Goal: Task Accomplishment & Management: Manage account settings

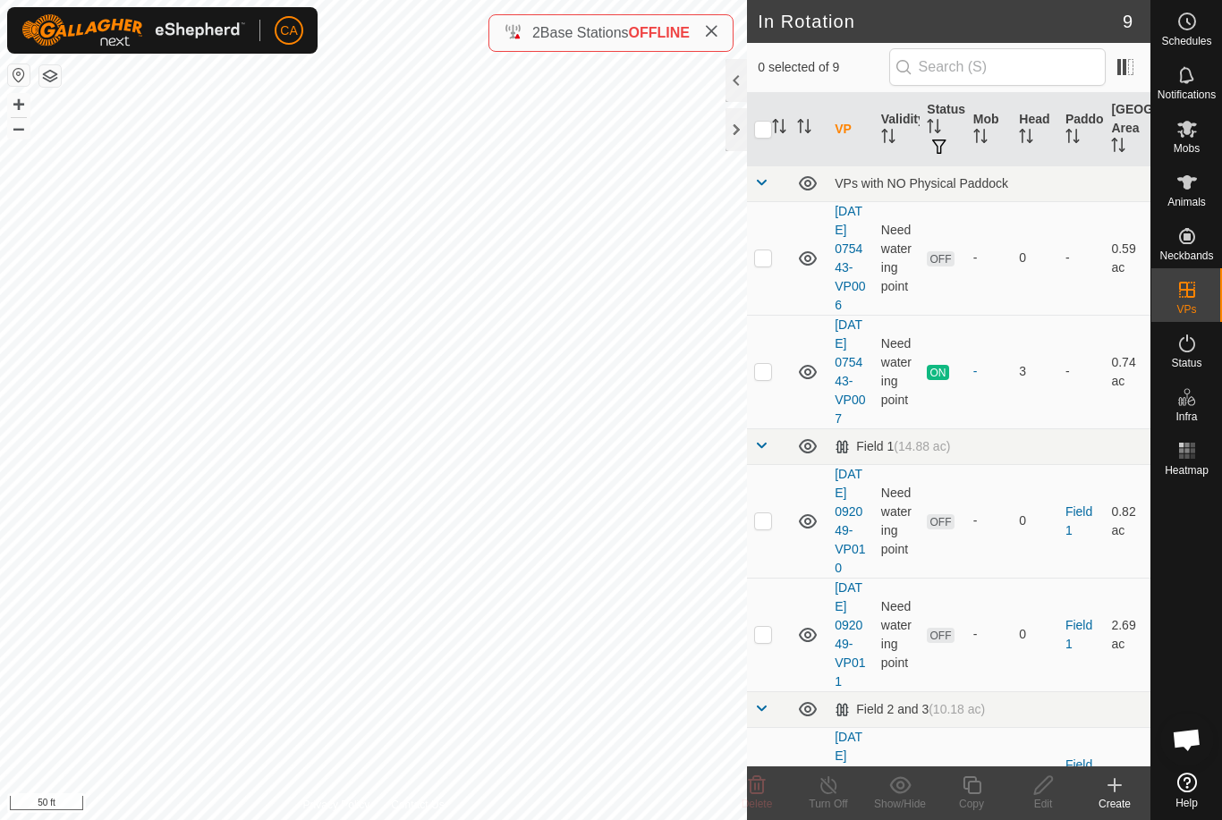
click at [772, 265] on p-checkbox at bounding box center [763, 257] width 18 height 14
click at [757, 785] on icon at bounding box center [756, 785] width 21 height 21
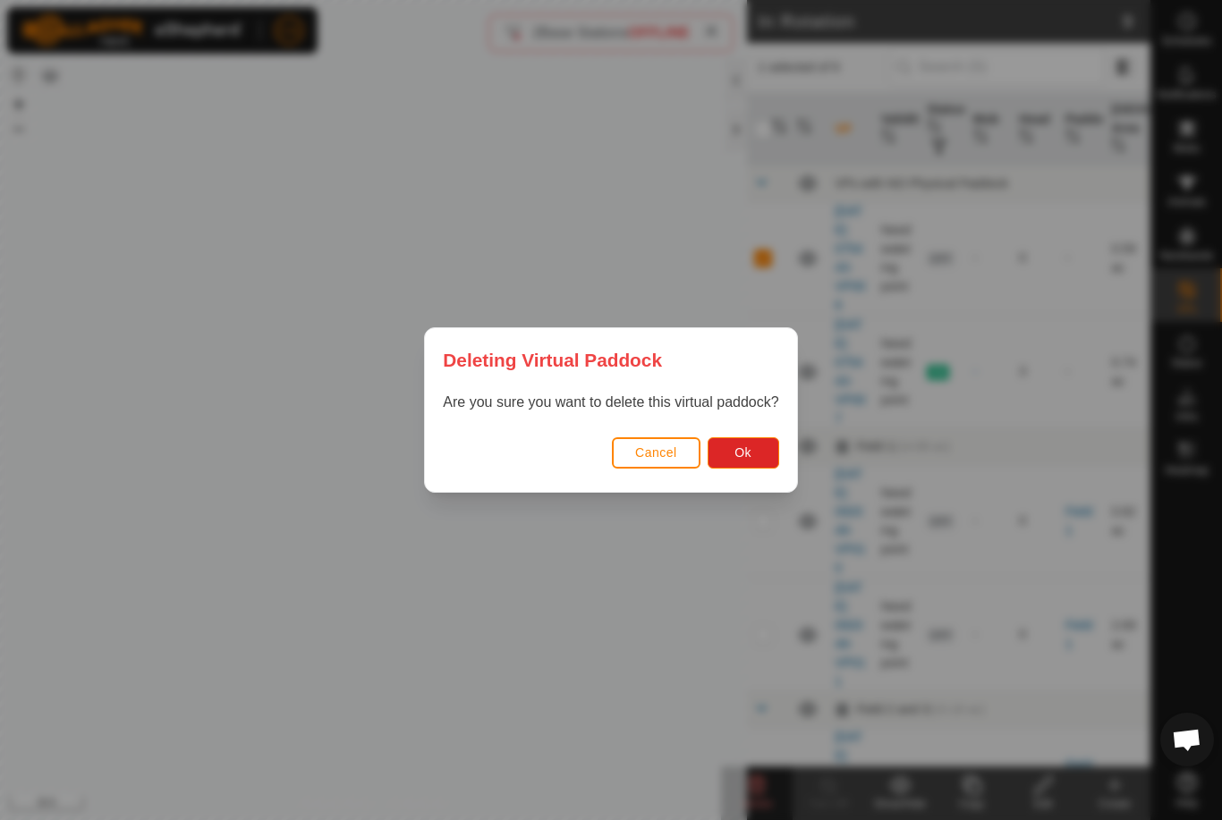
click at [760, 455] on button "Ok" at bounding box center [744, 452] width 72 height 31
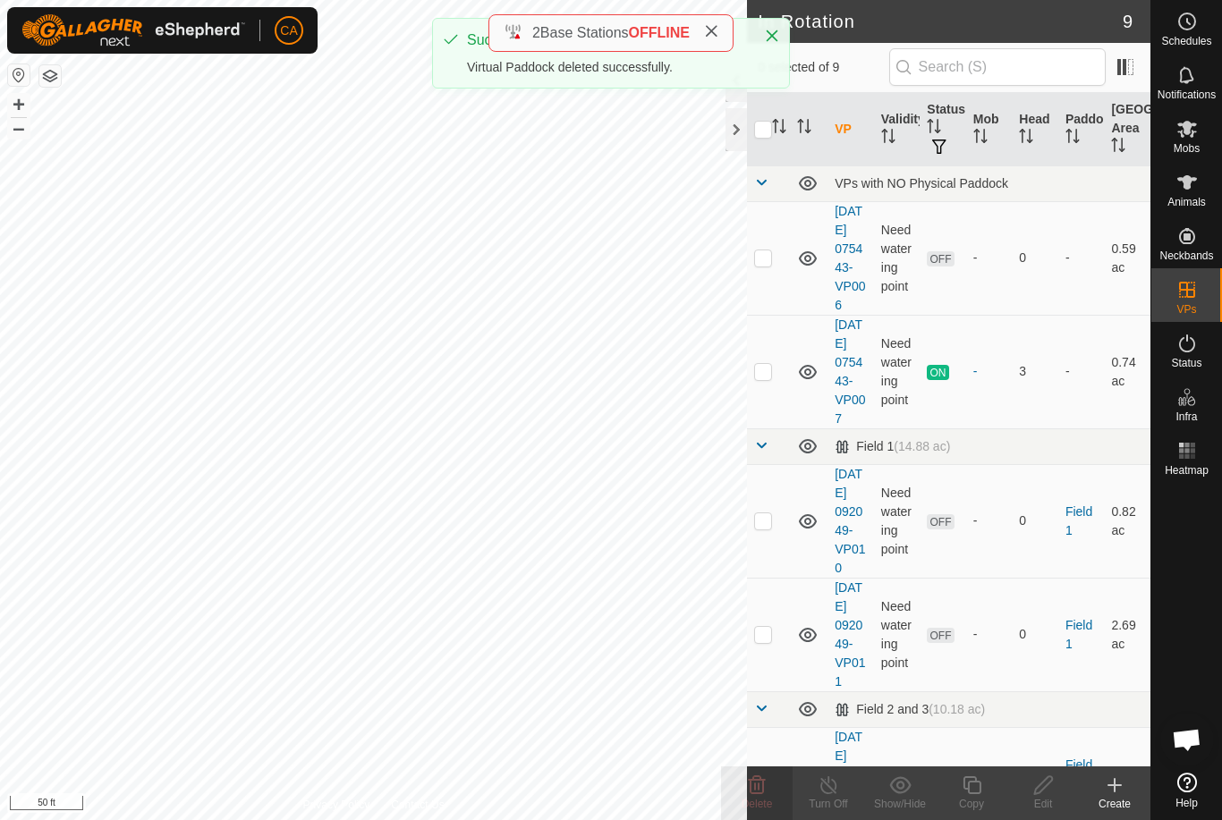
checkbox input "false"
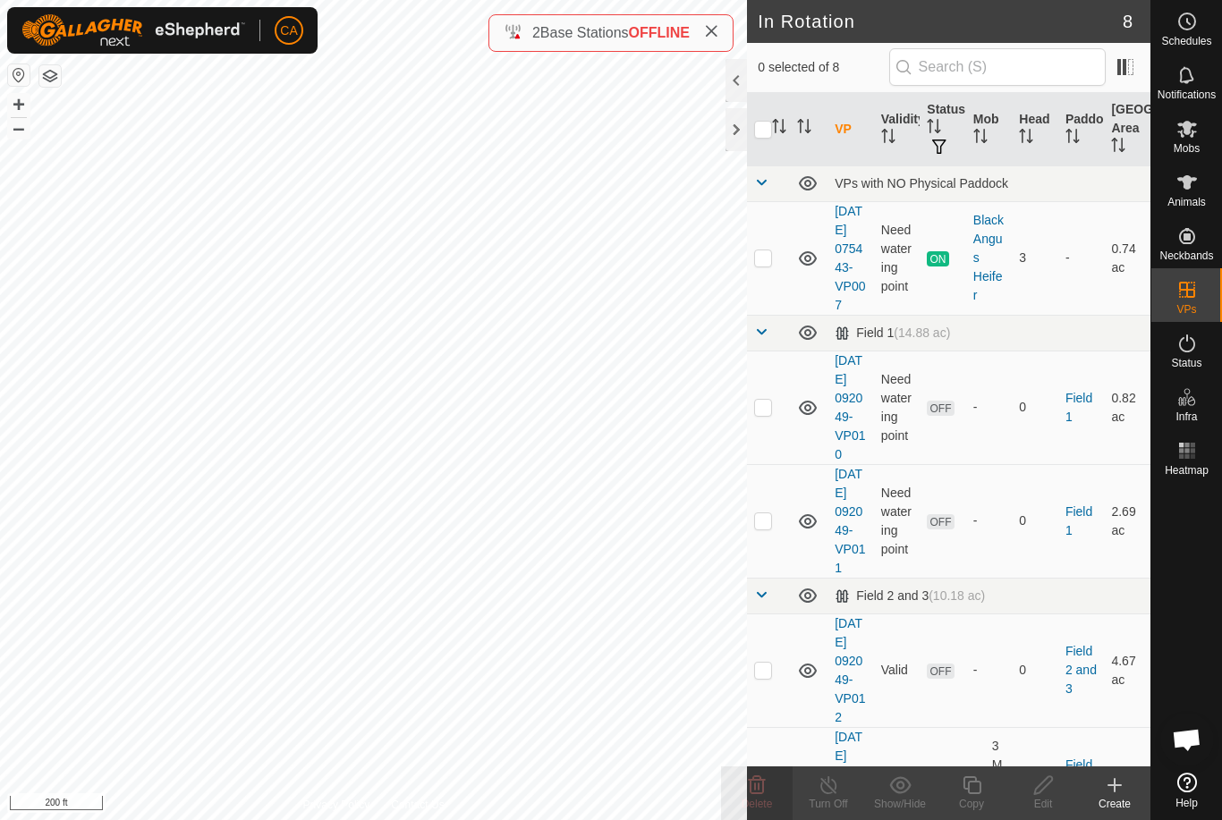
click at [769, 414] on p-checkbox at bounding box center [763, 407] width 18 height 14
checkbox input "true"
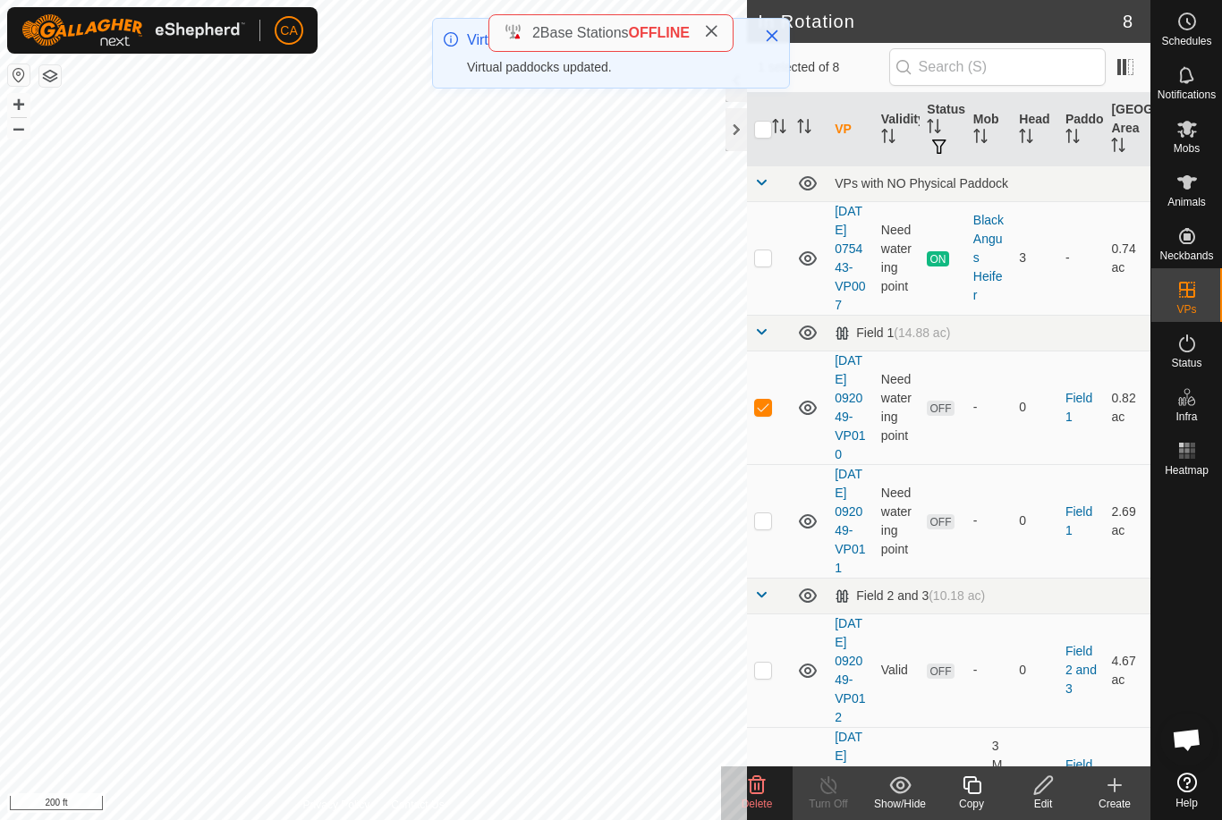
click at [770, 414] on p-checkbox at bounding box center [763, 407] width 18 height 14
checkbox input "false"
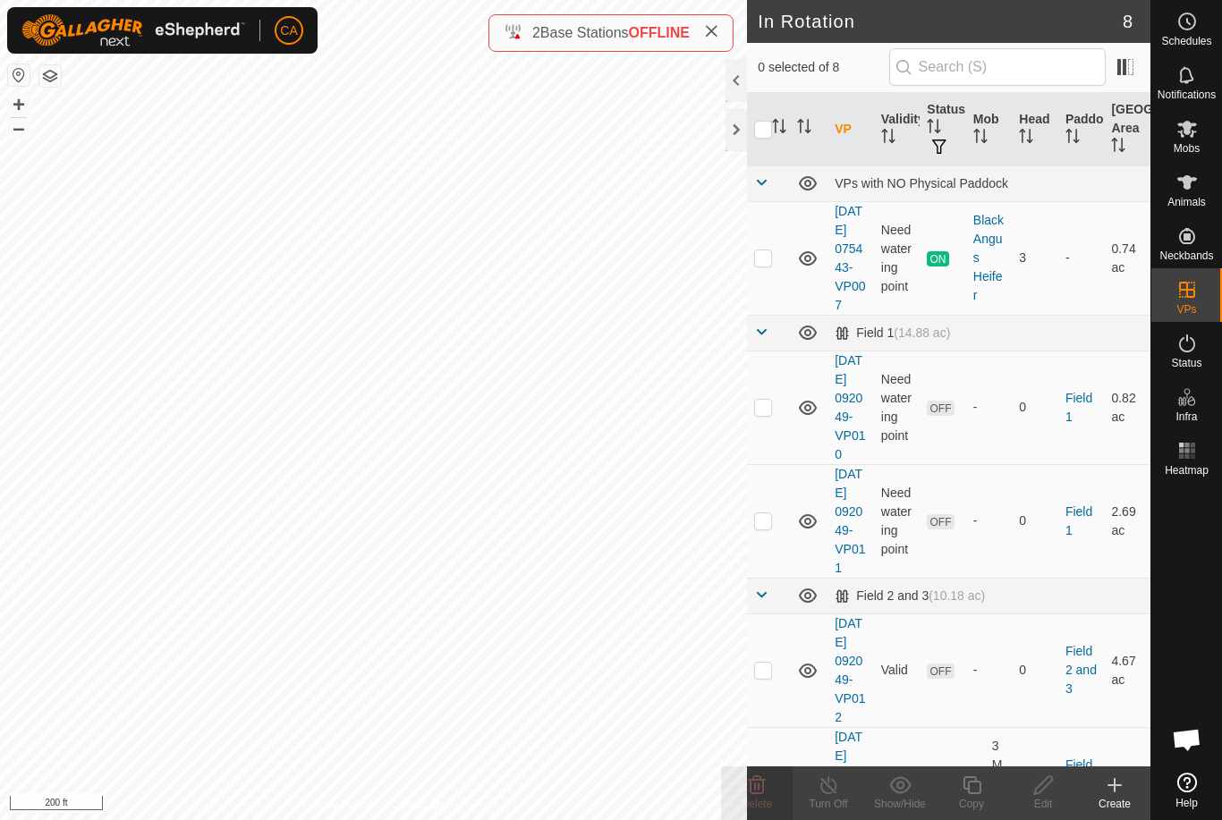
click at [776, 559] on td at bounding box center [768, 521] width 43 height 114
click at [764, 786] on icon at bounding box center [757, 785] width 17 height 18
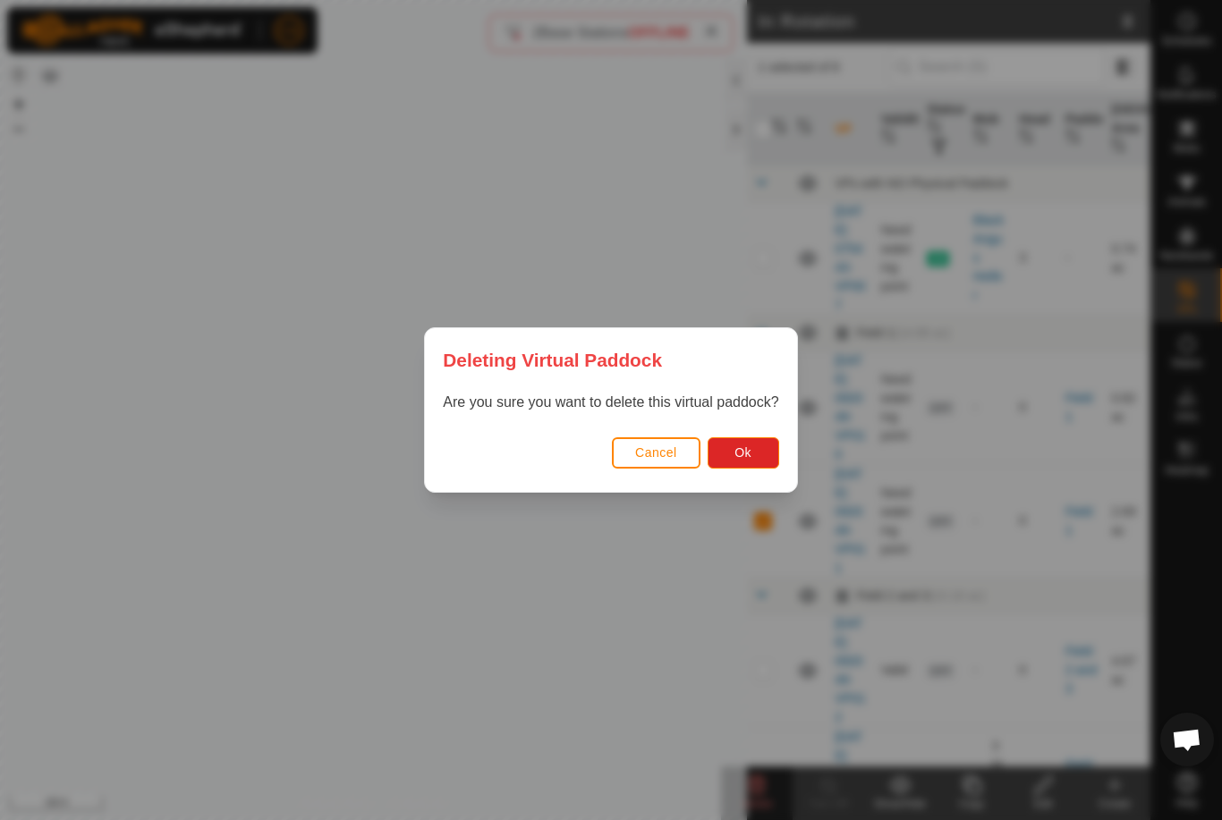
click at [751, 451] on span "Ok" at bounding box center [742, 452] width 17 height 14
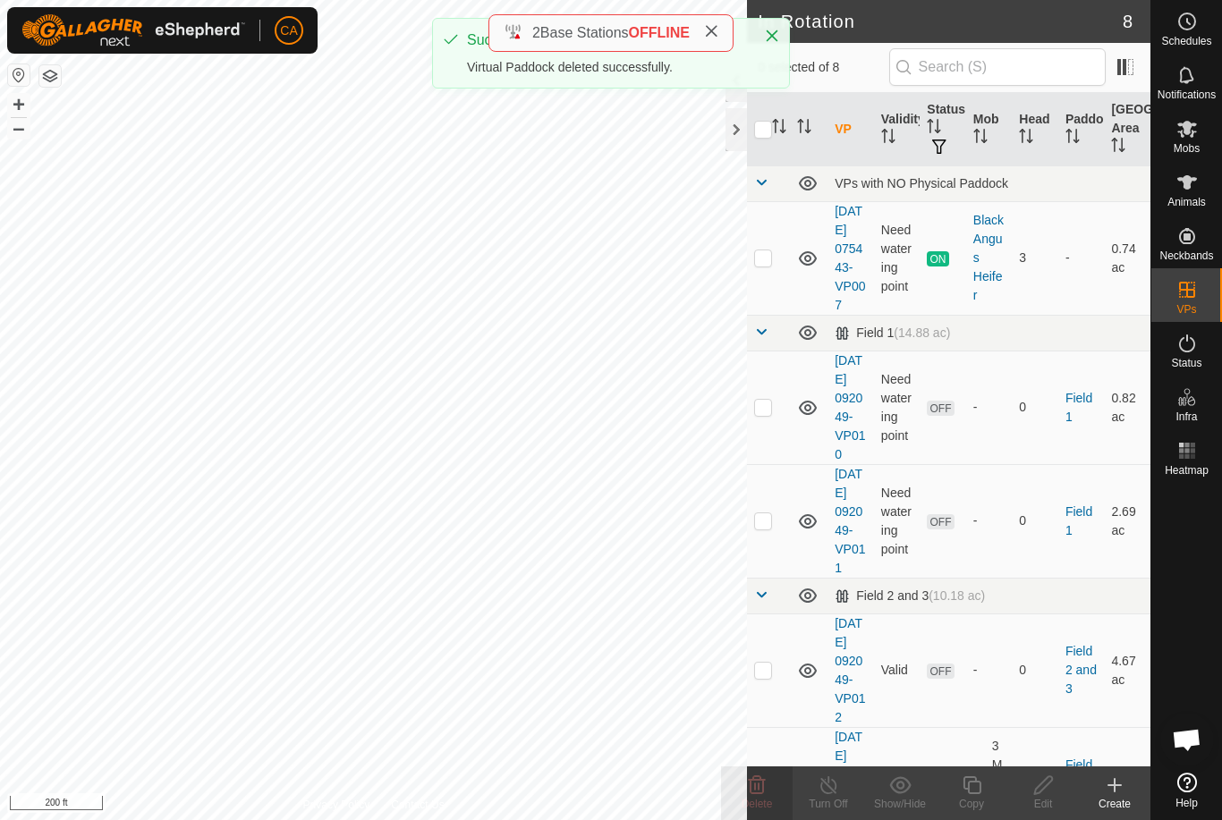
checkbox input "false"
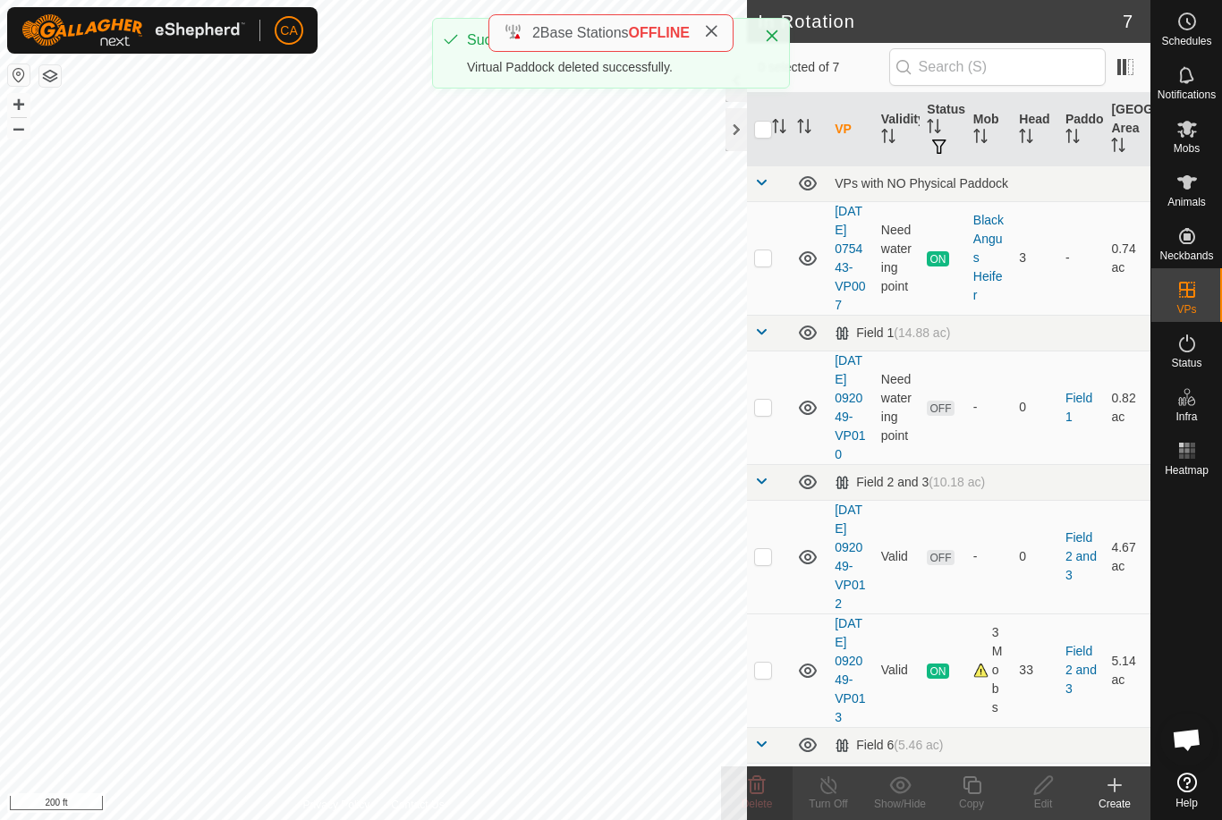
click at [771, 564] on p-checkbox at bounding box center [763, 556] width 18 height 14
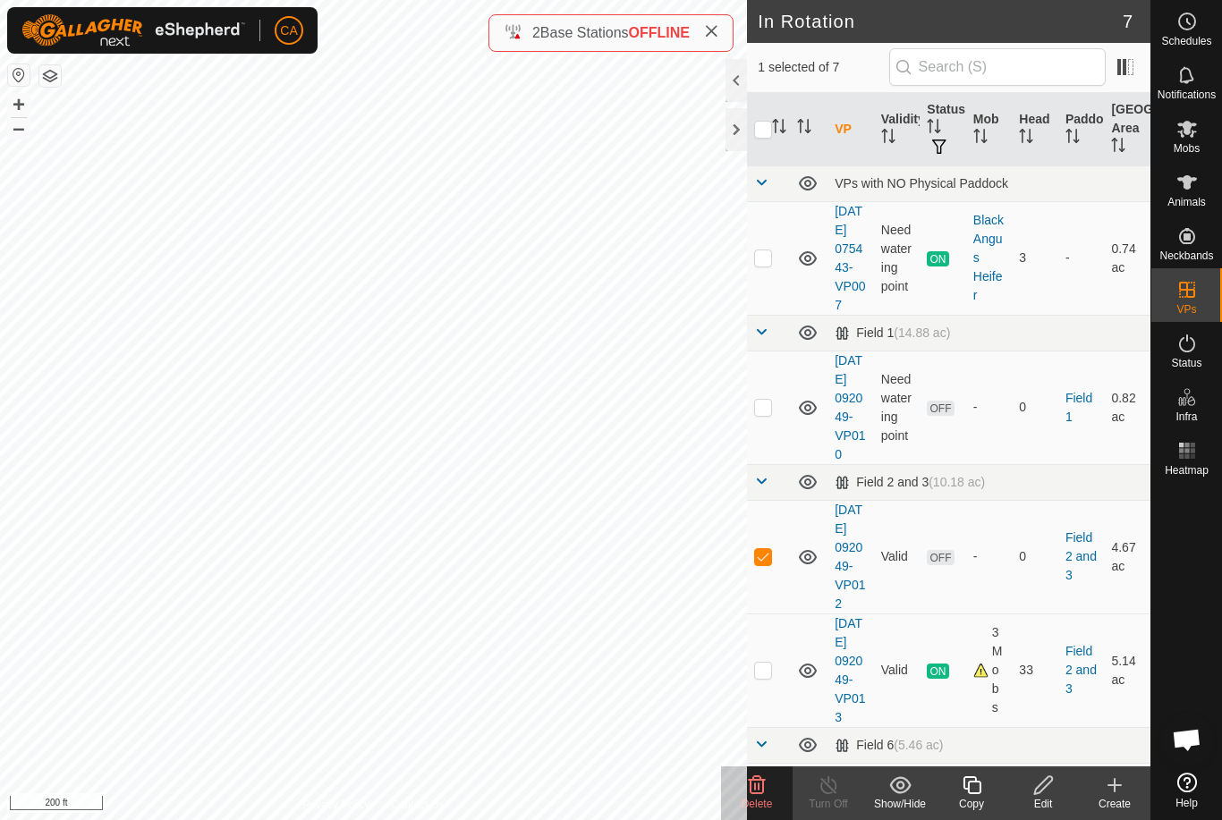
click at [767, 785] on icon at bounding box center [756, 785] width 21 height 21
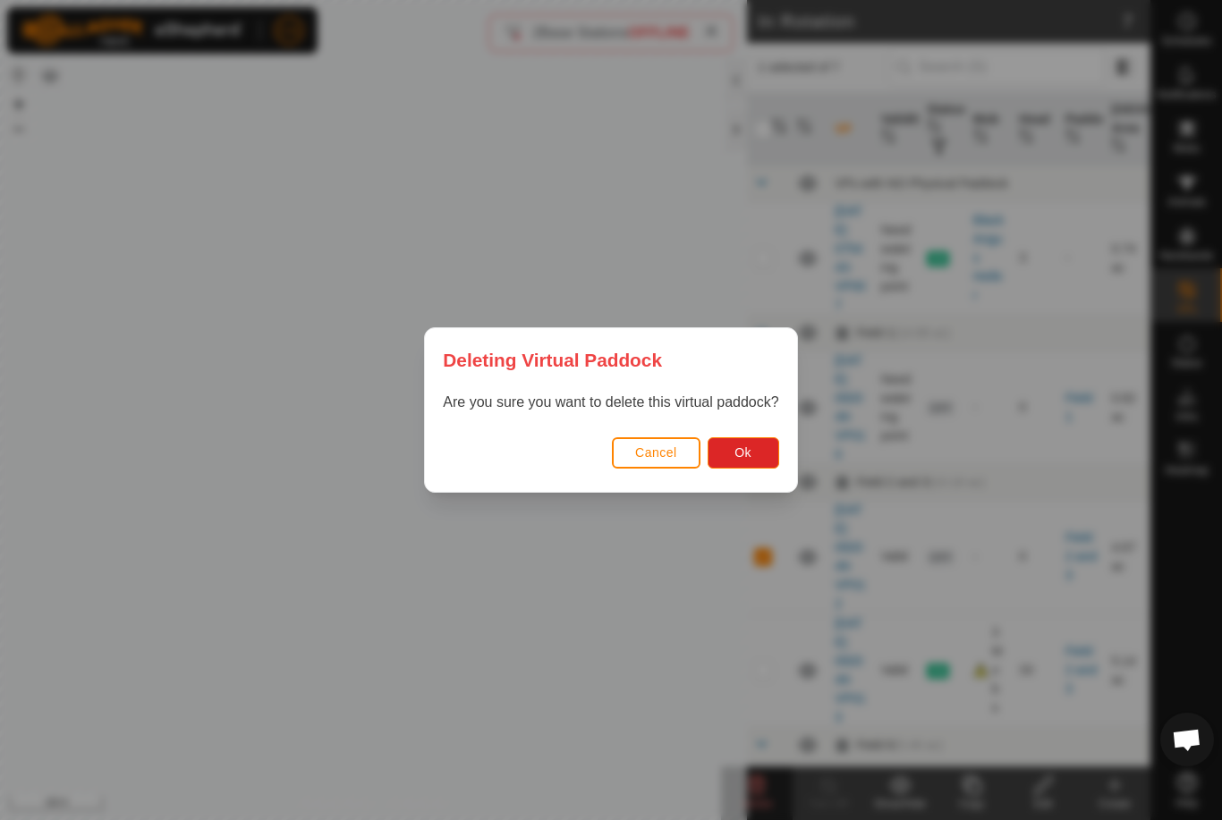
click at [761, 442] on button "Ok" at bounding box center [744, 452] width 72 height 31
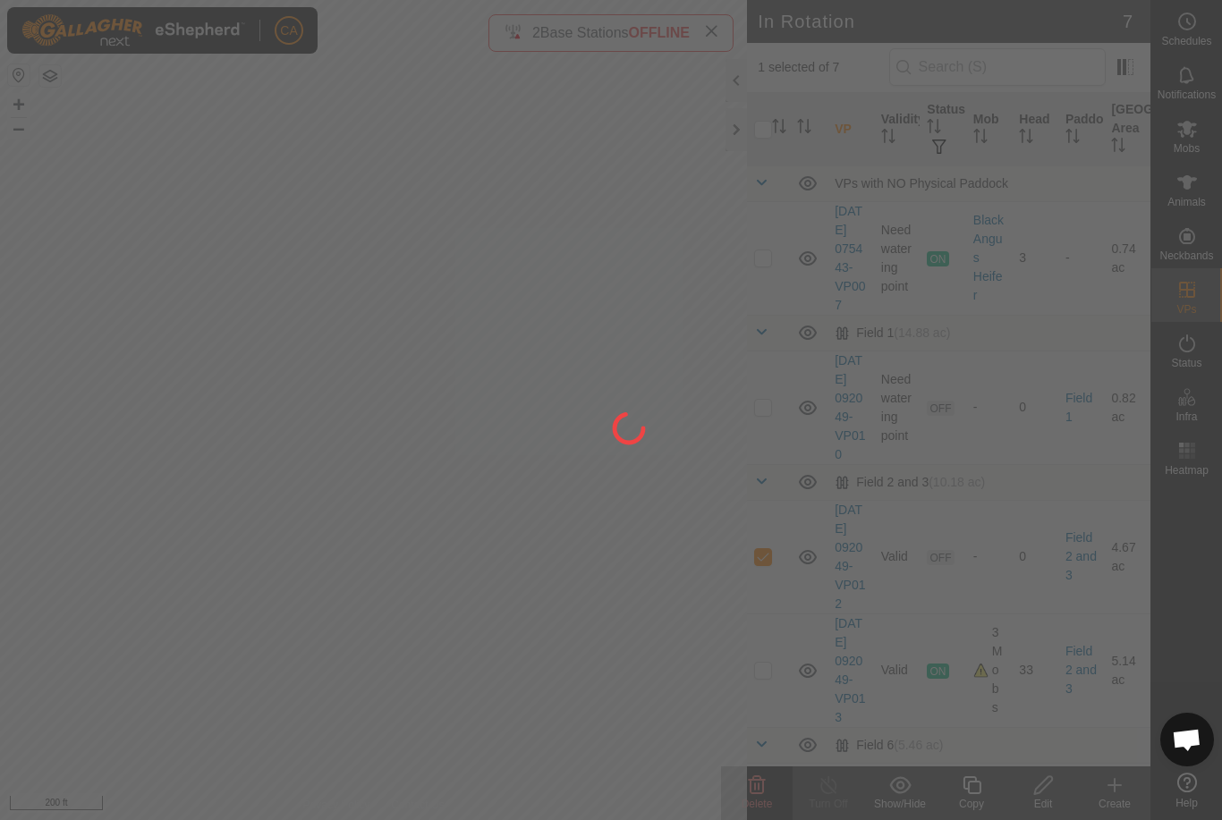
checkbox input "false"
